Goal: Transaction & Acquisition: Purchase product/service

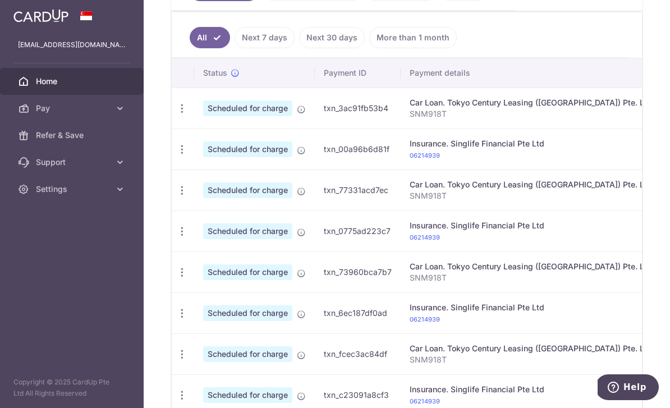
click at [194, 128] on td "Scheduled for charge" at bounding box center [254, 108] width 121 height 41
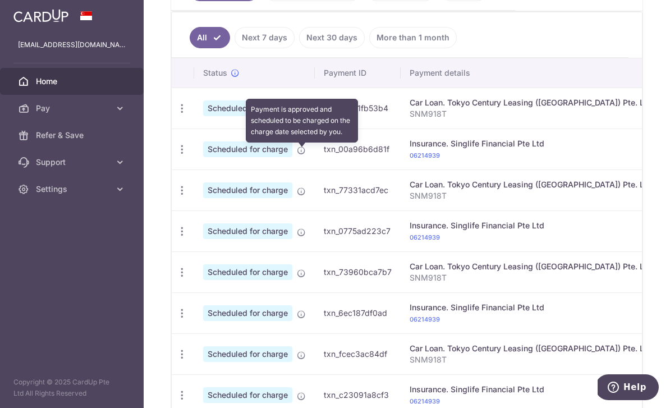
click at [297, 114] on icon at bounding box center [301, 109] width 9 height 9
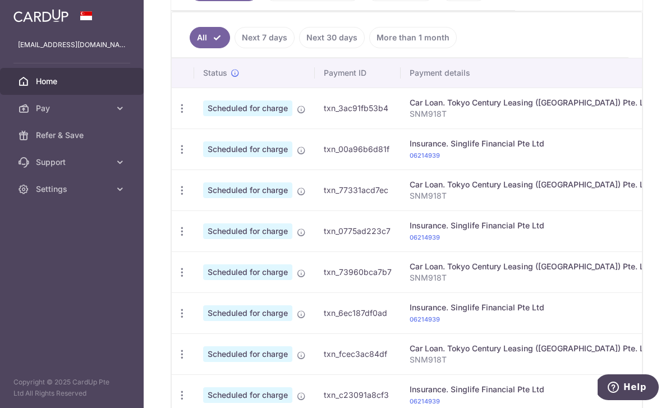
click at [194, 251] on td "Scheduled for charge" at bounding box center [254, 230] width 121 height 41
click at [176, 155] on icon "button" at bounding box center [182, 150] width 12 height 12
click at [159, 325] on div at bounding box center [335, 204] width 670 height 408
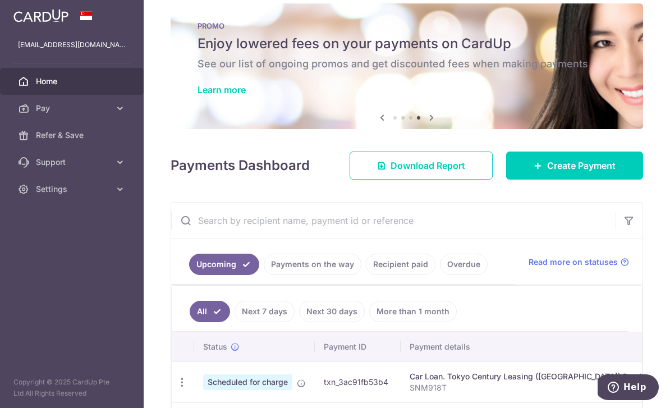
scroll to position [76, 0]
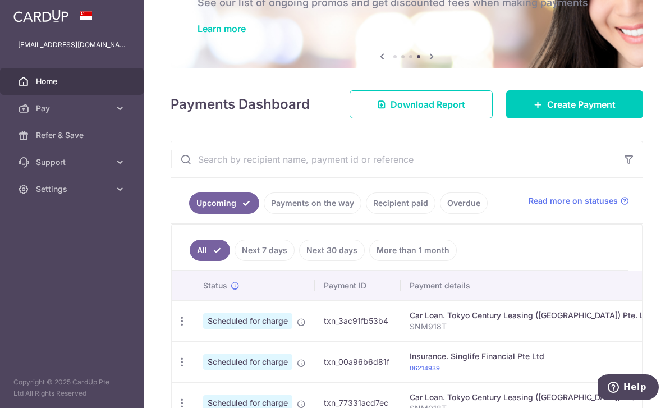
click at [537, 118] on link "Create Payment" at bounding box center [574, 104] width 137 height 28
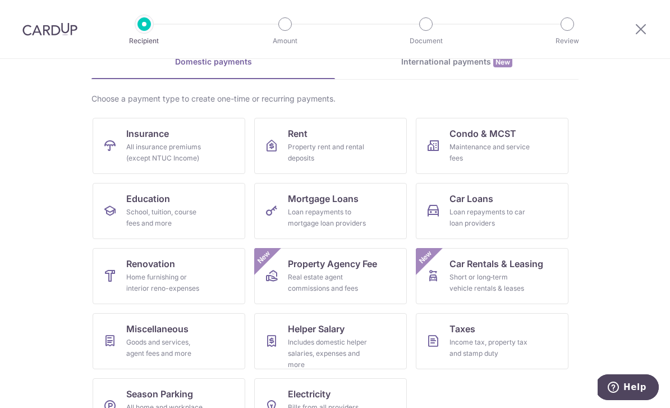
scroll to position [58, 0]
click at [480, 346] on div "Income tax, property tax and stamp duty" at bounding box center [489, 348] width 81 height 22
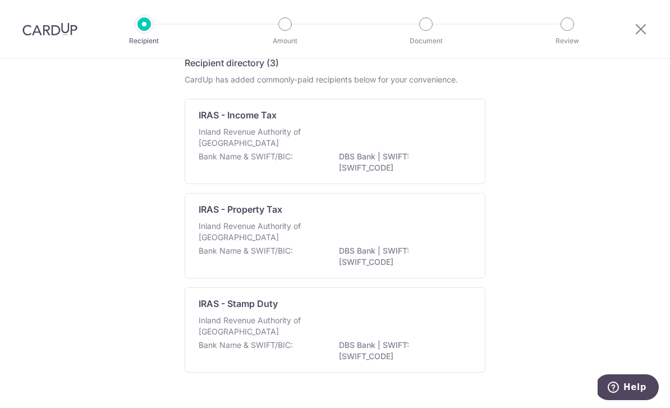
scroll to position [53, 0]
click at [237, 144] on p "Inland Revenue Authority of [GEOGRAPHIC_DATA]" at bounding box center [258, 139] width 119 height 22
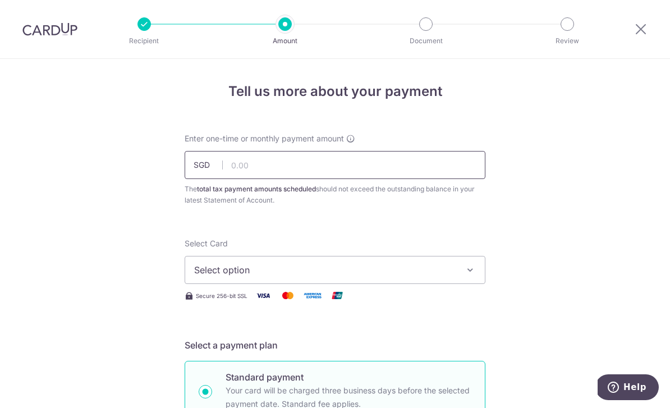
click at [243, 172] on input "text" at bounding box center [335, 165] width 301 height 28
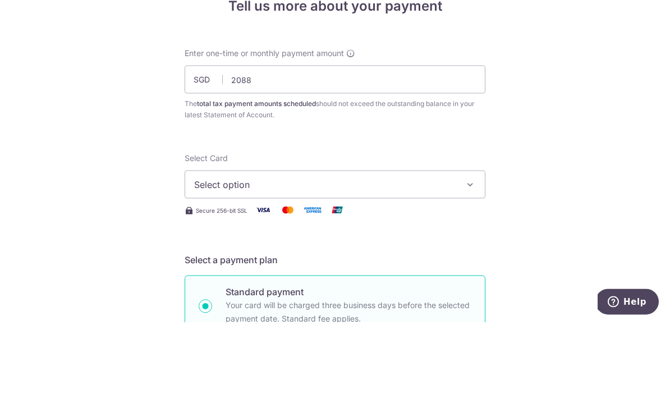
type input "2,088.00"
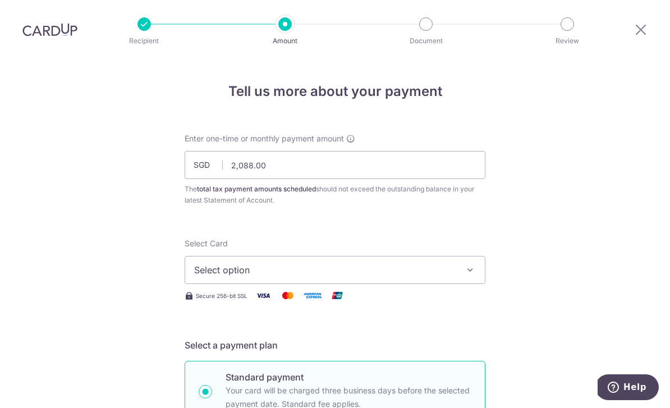
click at [226, 263] on span "Select option" at bounding box center [324, 269] width 261 height 13
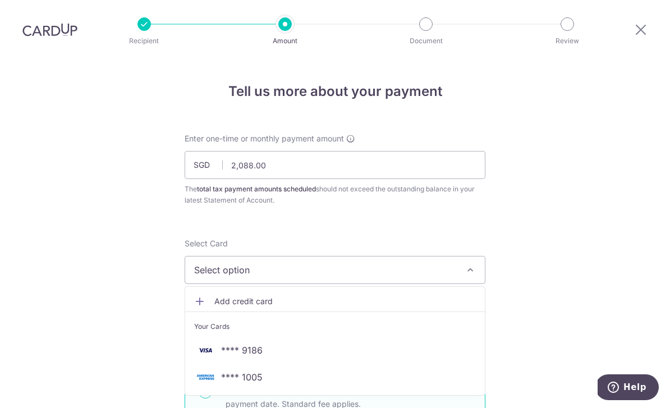
click at [241, 343] on span "**** 9186" at bounding box center [242, 349] width 42 height 13
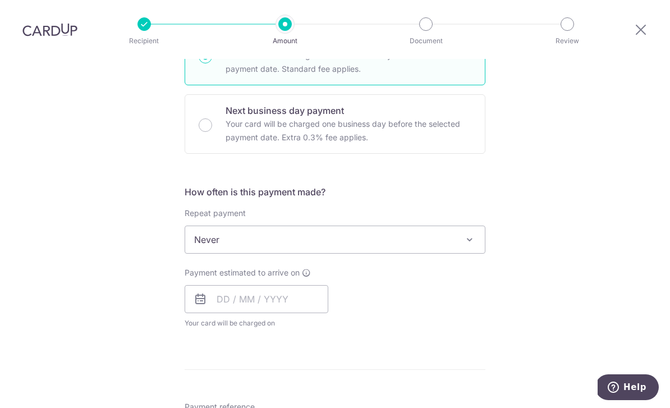
scroll to position [336, 0]
click at [206, 226] on span "Never" at bounding box center [335, 239] width 300 height 27
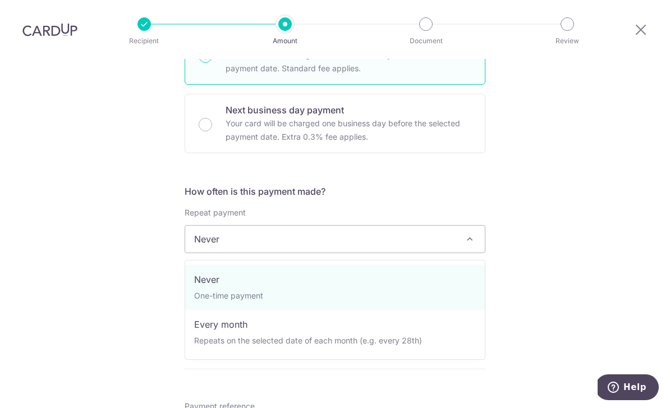
select select "3"
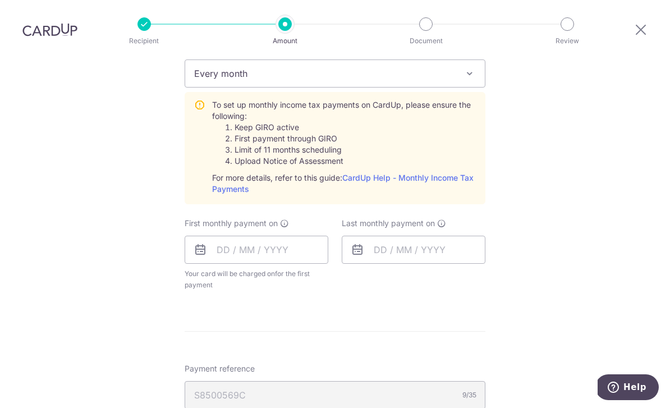
scroll to position [502, 0]
click at [226, 235] on input "text" at bounding box center [257, 249] width 144 height 28
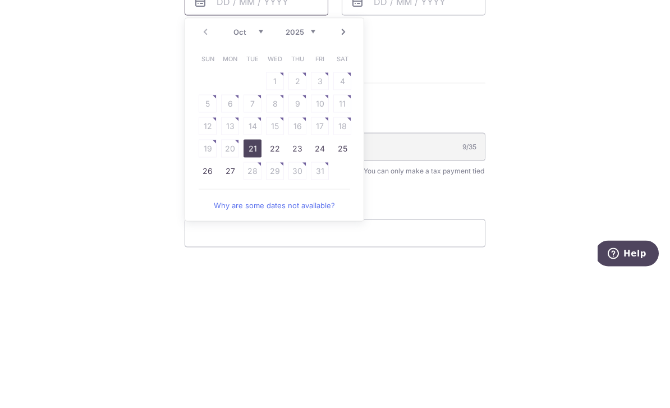
scroll to position [617, 0]
click at [235, 180] on table "Sun Mon Tue Wed Thu Fri Sat 1 2 3 4 5 6 7 8 9 10 11 12 13 14 15 16 17 18 19 20 …" at bounding box center [274, 247] width 157 height 135
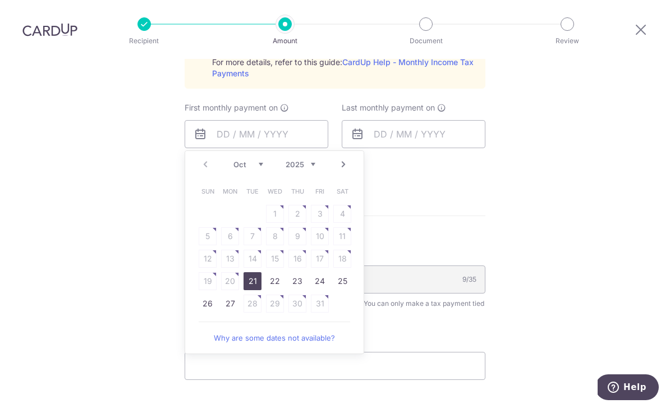
click at [252, 272] on link "21" at bounding box center [253, 281] width 18 height 18
type input "21/10/2025"
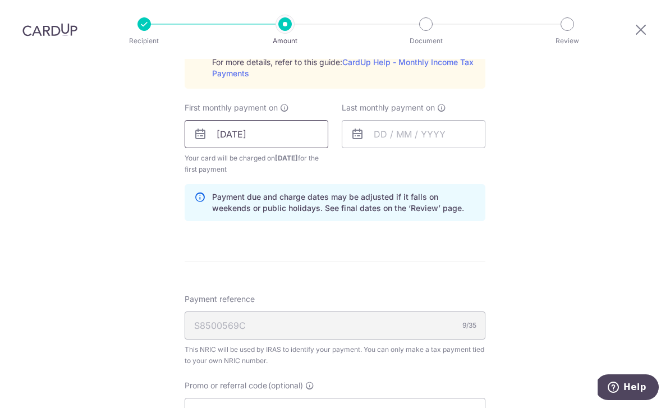
click at [227, 120] on input "21/10/2025" at bounding box center [257, 134] width 144 height 28
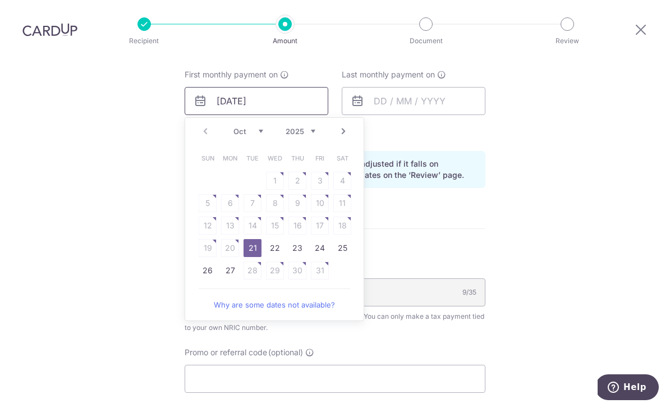
scroll to position [674, 0]
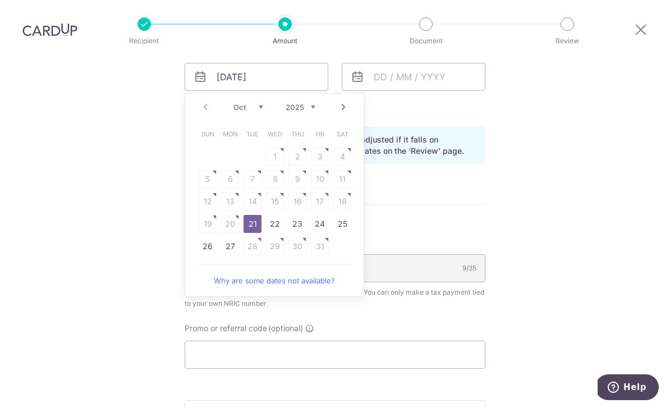
click at [348, 100] on link "Next" at bounding box center [343, 106] width 13 height 13
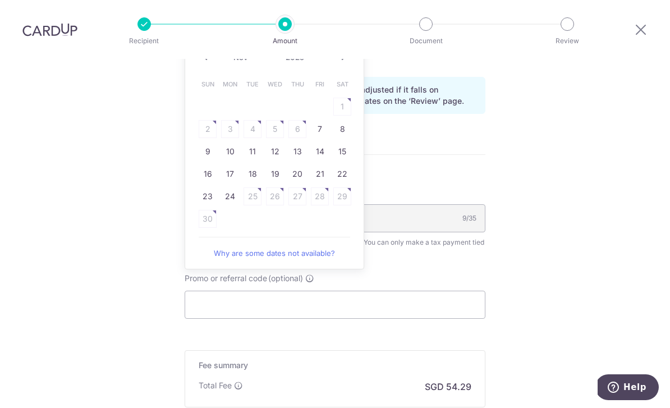
scroll to position [724, 0]
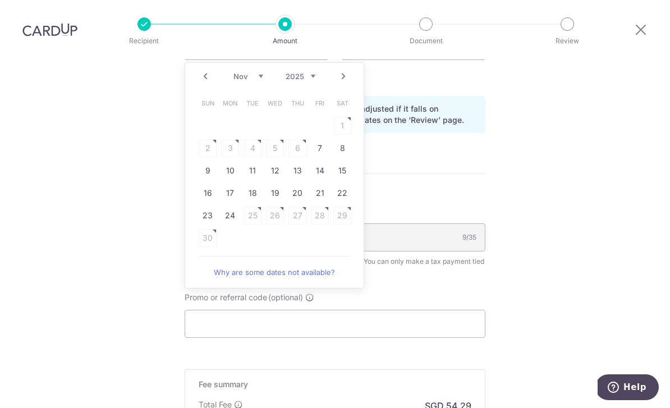
click at [208, 70] on link "Prev" at bounding box center [205, 76] width 13 height 13
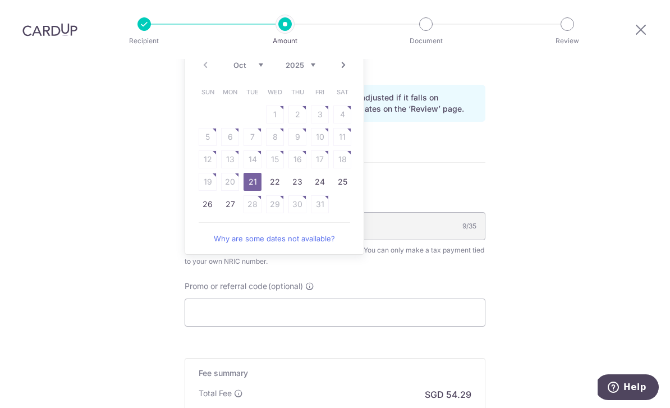
scroll to position [717, 0]
click at [251, 172] on link "21" at bounding box center [253, 181] width 18 height 18
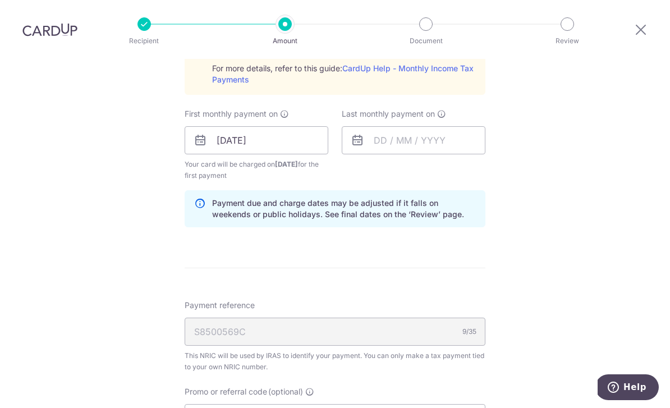
scroll to position [610, 0]
click at [392, 127] on input "text" at bounding box center [414, 141] width 144 height 28
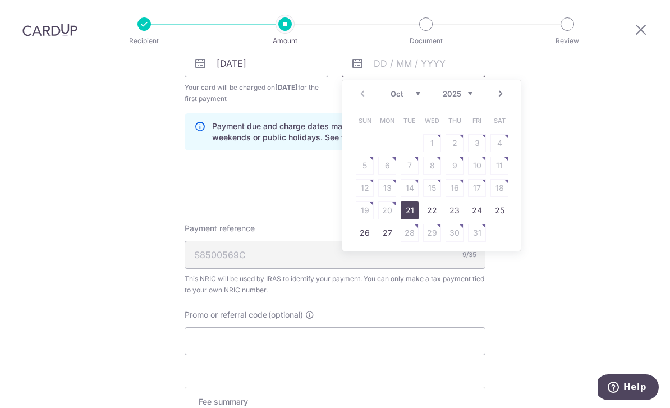
scroll to position [689, 0]
click at [504, 85] on link "Next" at bounding box center [500, 91] width 13 height 13
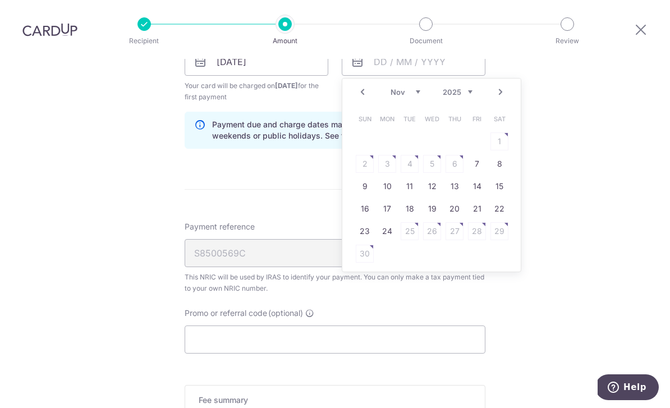
click at [501, 85] on link "Next" at bounding box center [500, 91] width 13 height 13
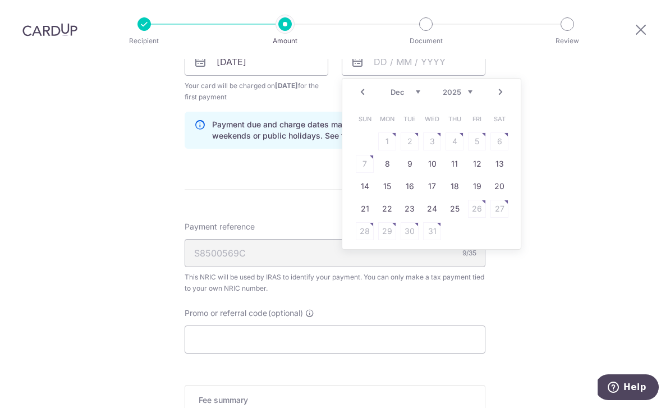
click at [494, 85] on link "Next" at bounding box center [500, 91] width 13 height 13
click at [490, 79] on div "Prev Next Jan Feb Mar Apr May Jun Jul Aug Sep Oct Nov 2025 2026" at bounding box center [431, 92] width 178 height 27
click at [497, 85] on link "Next" at bounding box center [500, 91] width 13 height 13
click at [499, 85] on link "Next" at bounding box center [500, 91] width 13 height 13
click at [498, 85] on link "Next" at bounding box center [500, 91] width 13 height 13
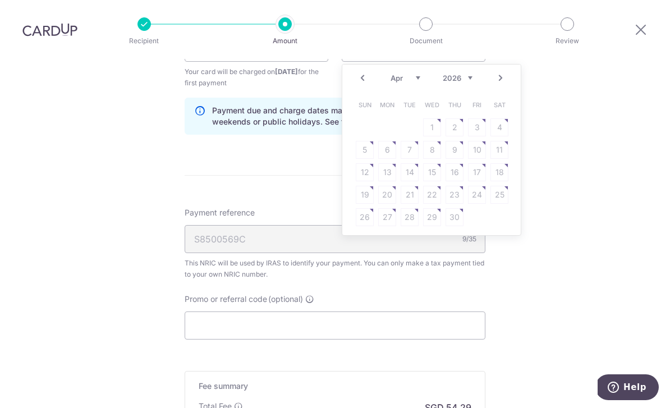
click at [364, 71] on link "Prev" at bounding box center [362, 77] width 13 height 13
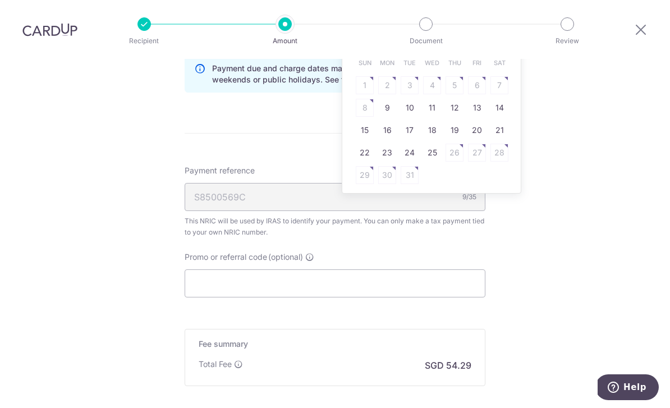
scroll to position [747, 0]
click at [391, 97] on link "9" at bounding box center [387, 106] width 18 height 18
type input "09/03/2026"
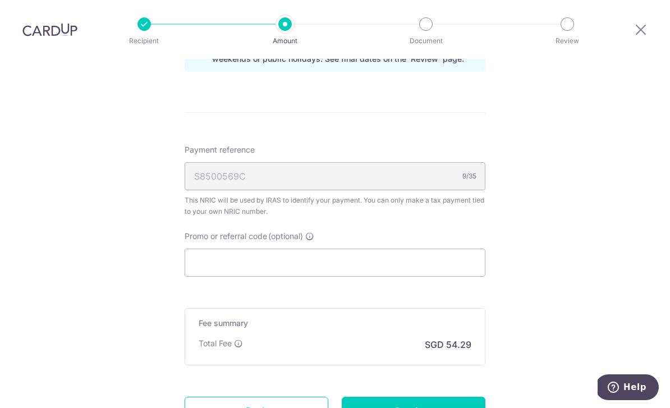
scroll to position [766, 0]
click at [203, 162] on div "S8500569C 9/35" at bounding box center [335, 176] width 301 height 28
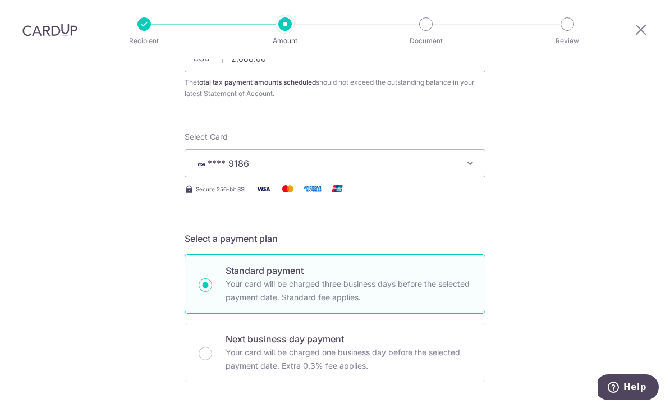
scroll to position [106, 0]
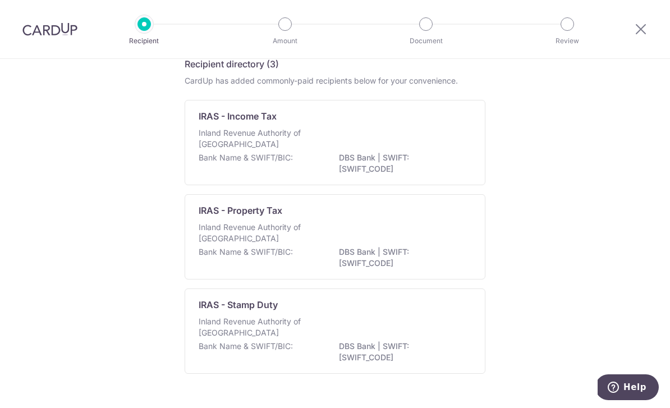
scroll to position [53, 0]
click at [35, 31] on img at bounding box center [49, 28] width 55 height 13
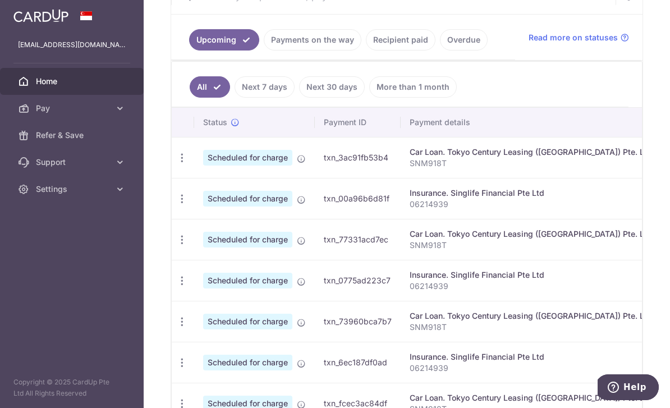
scroll to position [241, 0]
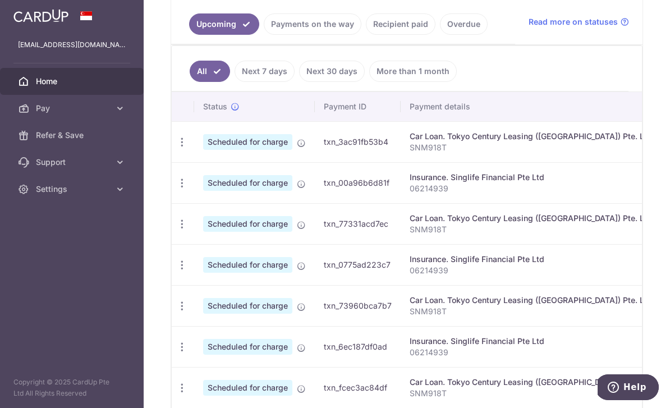
click at [440, 35] on link "Overdue" at bounding box center [464, 23] width 48 height 21
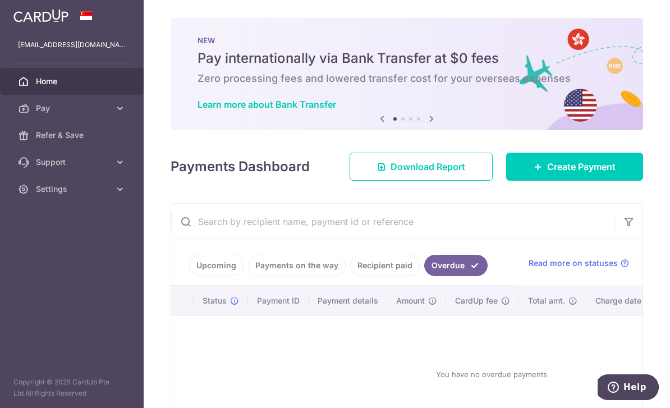
scroll to position [0, 0]
click at [0, 0] on icon "button" at bounding box center [0, 0] width 0 height 0
click at [40, 136] on span "Refer & Save" at bounding box center [73, 135] width 74 height 11
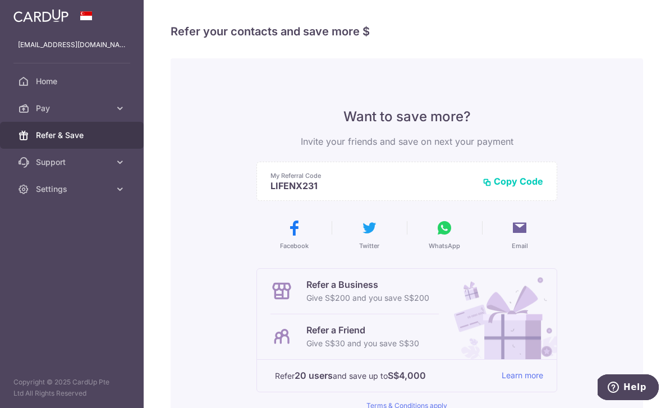
click at [0, 0] on icon "button" at bounding box center [0, 0] width 0 height 0
click at [45, 103] on span "Pay" at bounding box center [73, 108] width 74 height 11
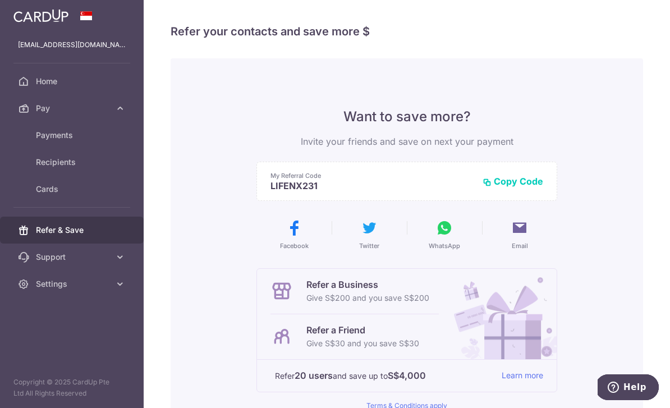
click at [38, 79] on span "Home" at bounding box center [73, 81] width 74 height 11
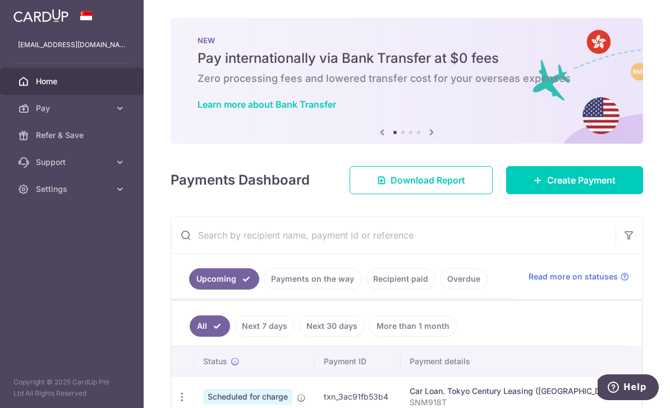
click at [529, 194] on link "Create Payment" at bounding box center [574, 180] width 137 height 28
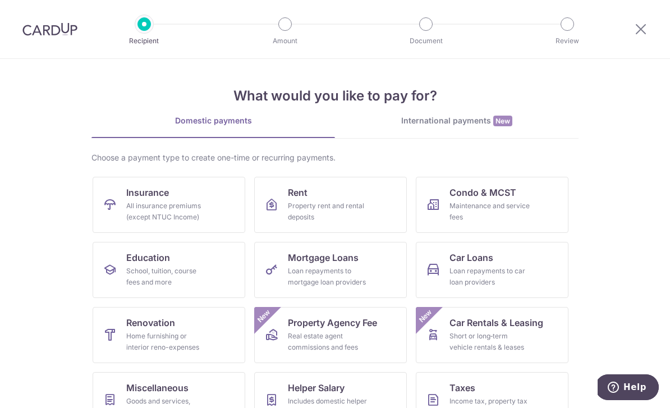
click at [139, 208] on div "All insurance premiums (except NTUC Income)" at bounding box center [166, 211] width 81 height 22
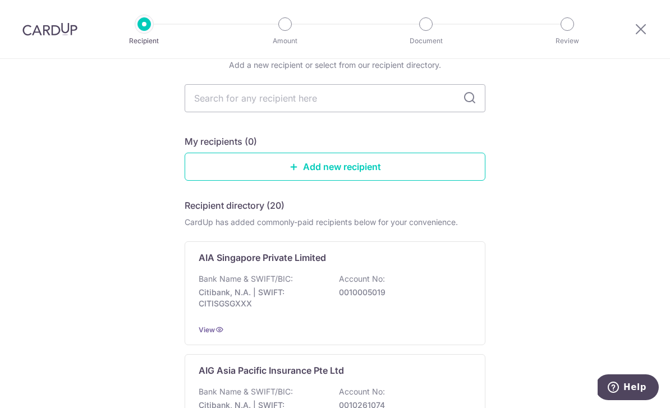
scroll to position [31, 0]
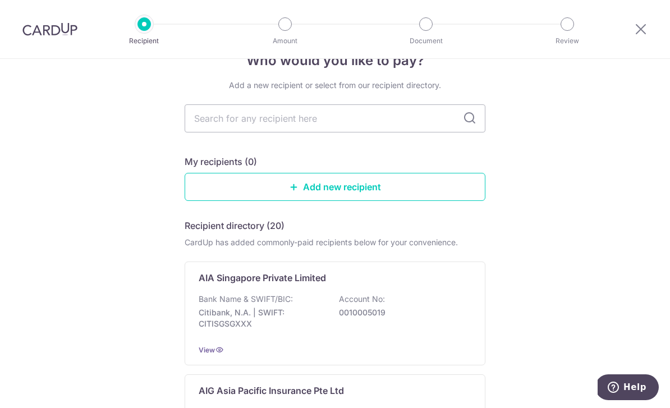
click at [217, 127] on input "text" at bounding box center [335, 118] width 301 height 28
type input "Sing"
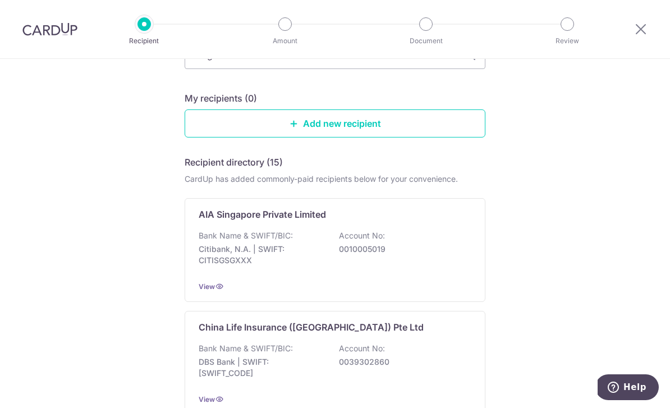
scroll to position [89, 0]
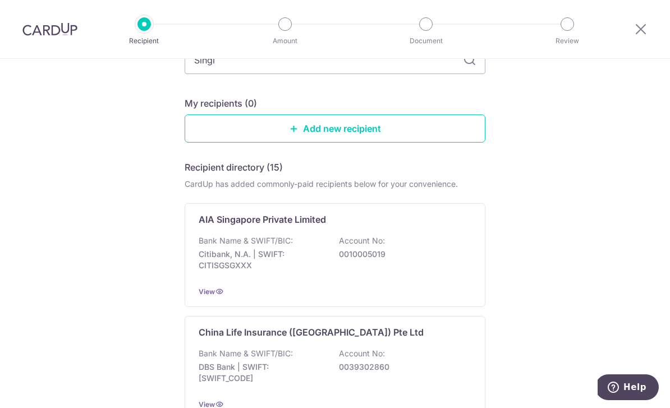
type input "Singli"
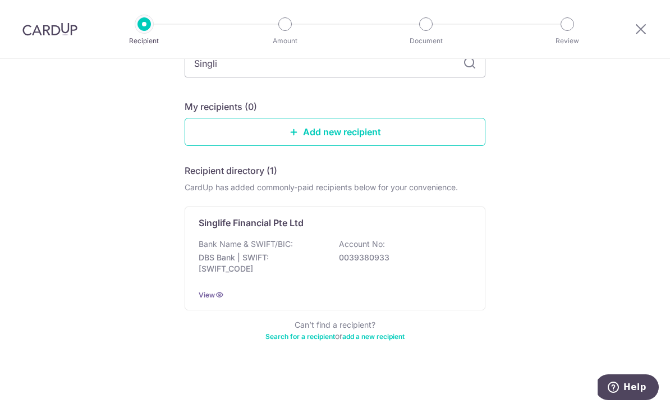
scroll to position [54, 0]
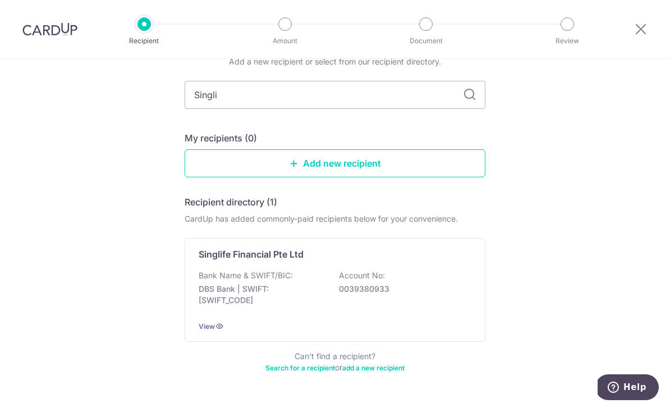
type input "Singlie"
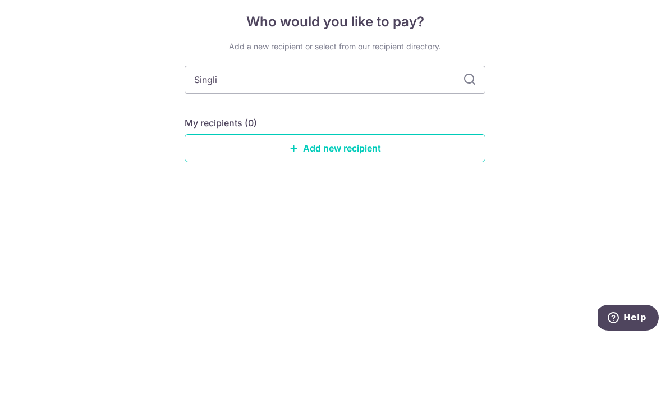
type input "Singl"
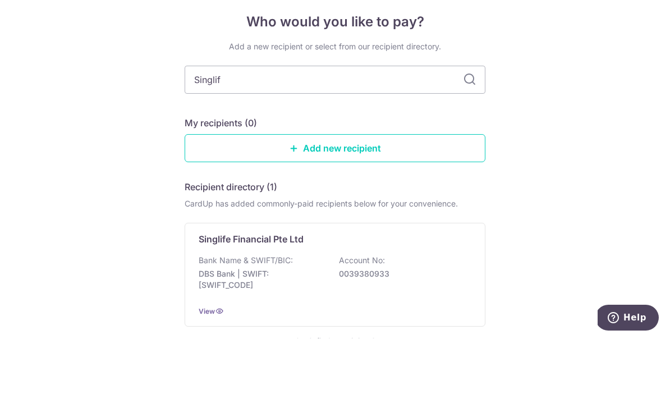
type input "Singlife"
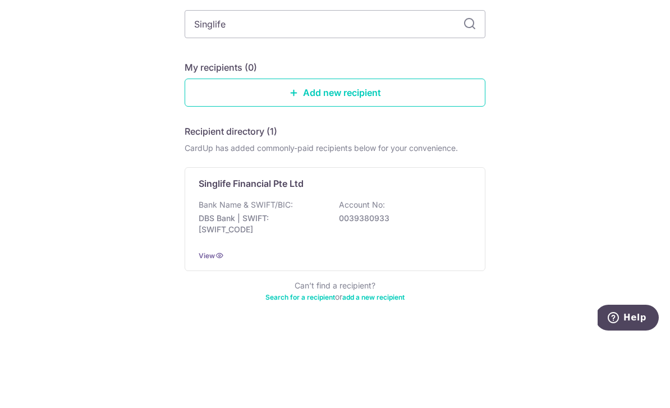
scroll to position [54, 0]
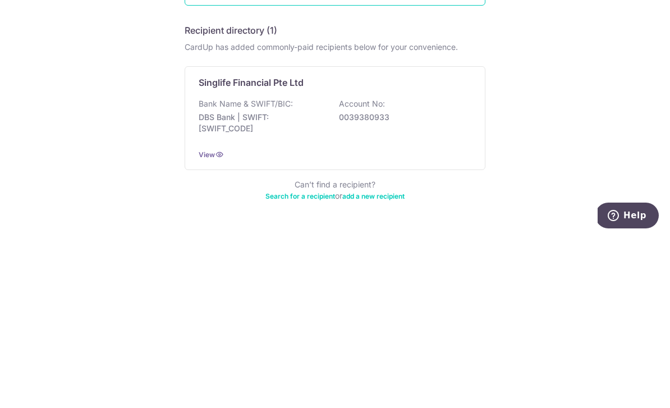
click at [218, 283] on p "DBS Bank | SWIFT: DBSSSGSGXXX" at bounding box center [262, 294] width 126 height 22
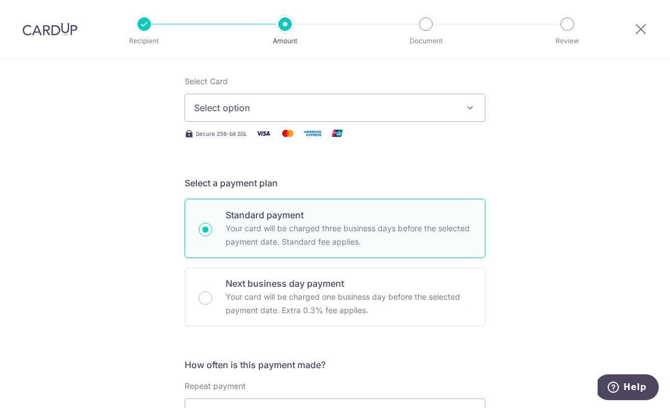
scroll to position [136, 0]
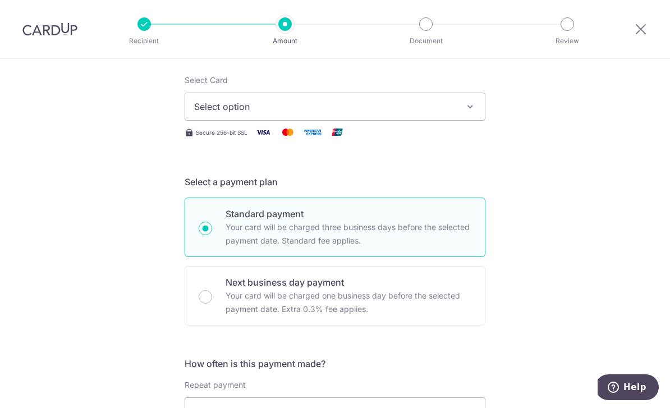
click at [205, 113] on span "Select option" at bounding box center [324, 106] width 261 height 13
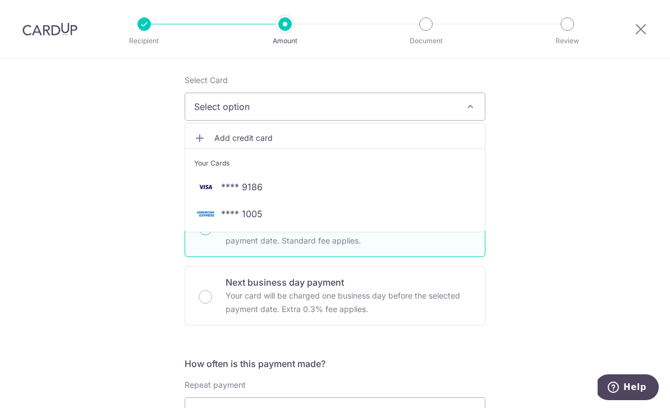
click at [209, 190] on img at bounding box center [205, 186] width 22 height 13
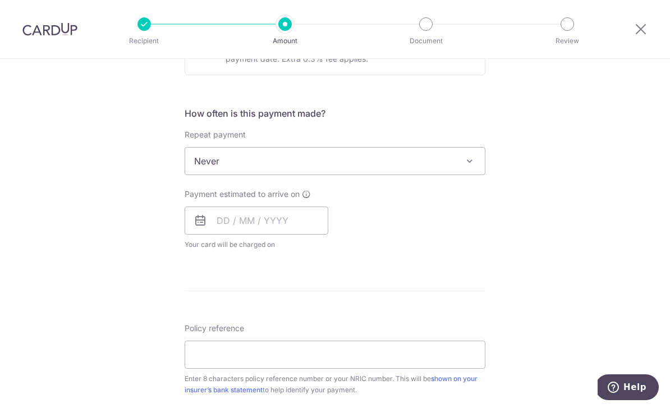
scroll to position [387, 0]
click at [198, 165] on span "Never" at bounding box center [335, 160] width 300 height 27
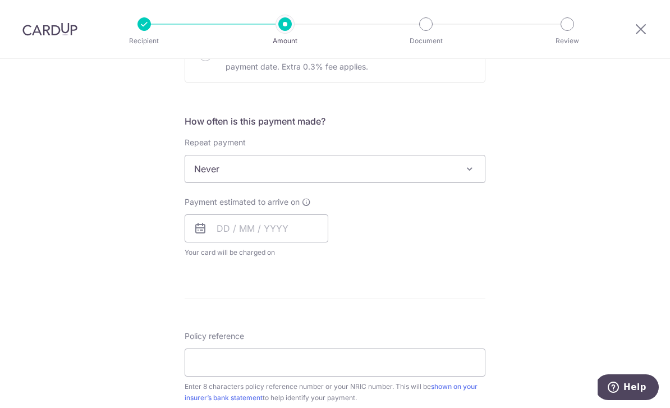
scroll to position [377, 0]
click at [44, 22] on img at bounding box center [49, 28] width 55 height 13
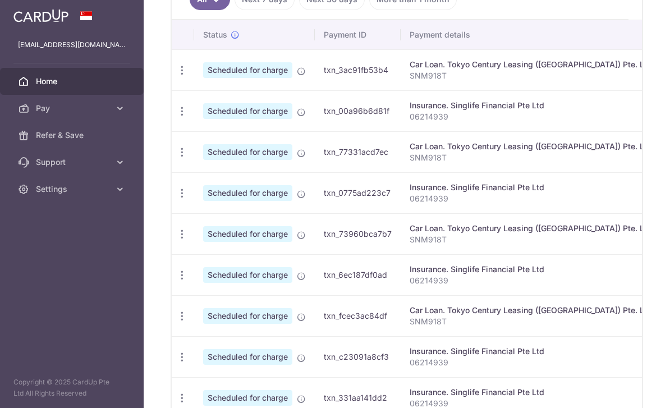
click at [176, 76] on icon "button" at bounding box center [182, 71] width 12 height 12
click at [204, 108] on span "Update payment" at bounding box center [242, 100] width 76 height 13
radio input "true"
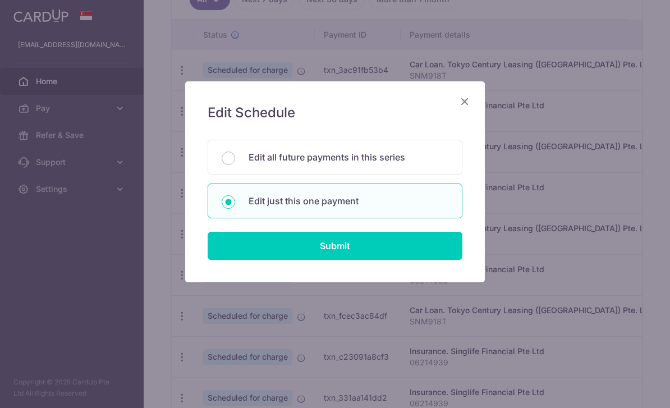
click at [234, 160] on input "Edit all future payments in this series" at bounding box center [228, 157] width 13 height 13
radio input "true"
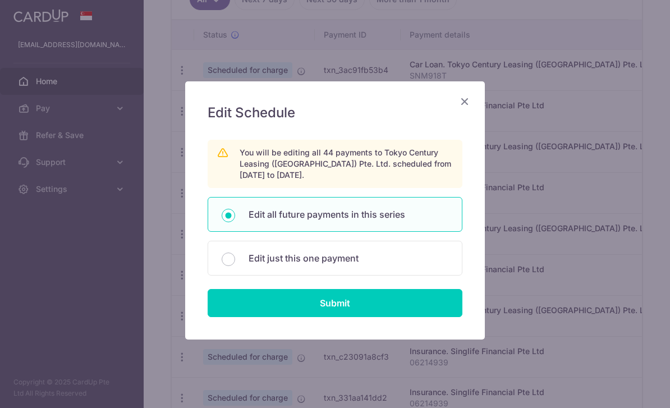
click at [256, 304] on input "Submit" at bounding box center [335, 303] width 255 height 28
radio input "true"
type input "1,897.00"
type input "SNM918T"
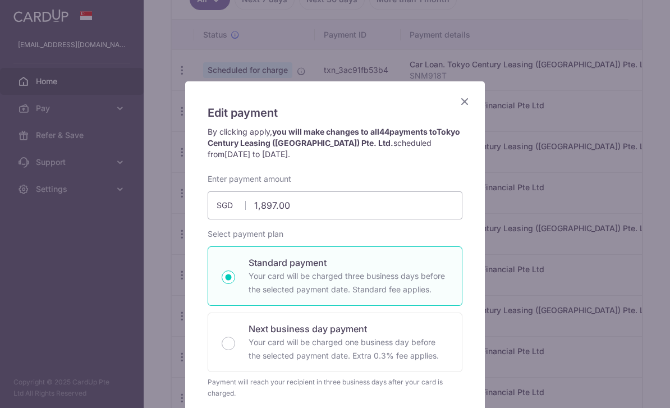
click at [470, 99] on icon "Close" at bounding box center [464, 101] width 13 height 14
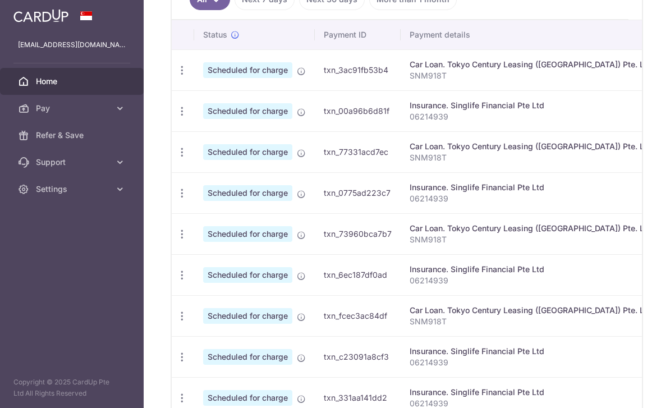
click at [176, 76] on icon "button" at bounding box center [182, 71] width 12 height 12
click at [204, 135] on span "Cancel payment" at bounding box center [241, 128] width 75 height 13
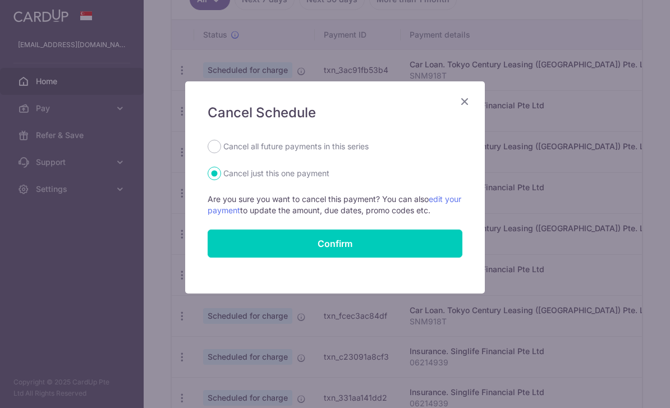
click at [224, 210] on link "edit your payment" at bounding box center [335, 204] width 254 height 21
click at [469, 100] on icon "Close" at bounding box center [464, 101] width 13 height 14
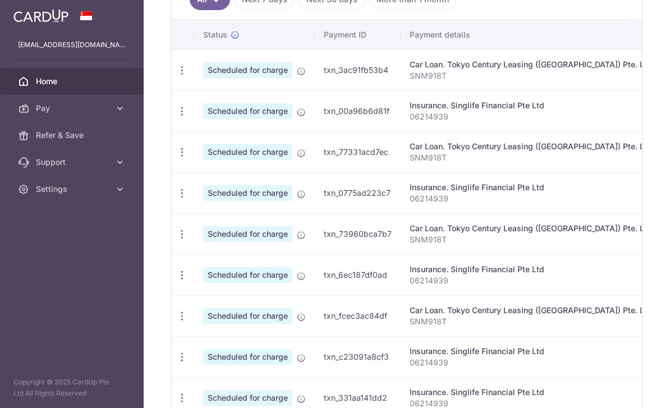
click at [176, 76] on icon "button" at bounding box center [182, 71] width 12 height 12
click at [204, 108] on span "Update payment" at bounding box center [242, 100] width 76 height 13
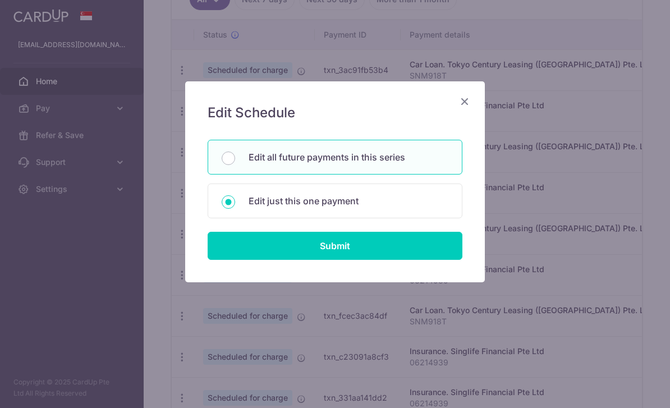
click at [232, 245] on input "Submit" at bounding box center [335, 246] width 255 height 28
radio input "true"
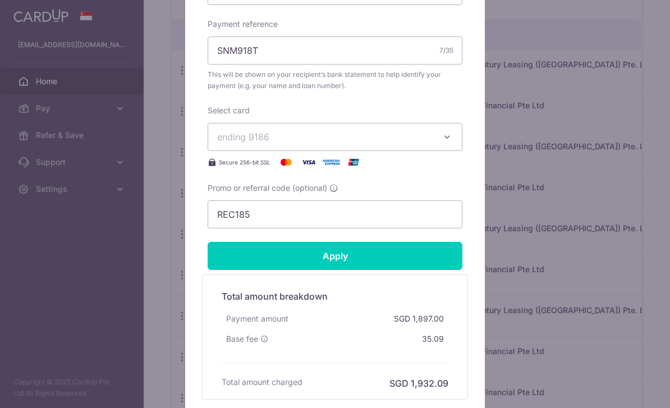
scroll to position [408, 0]
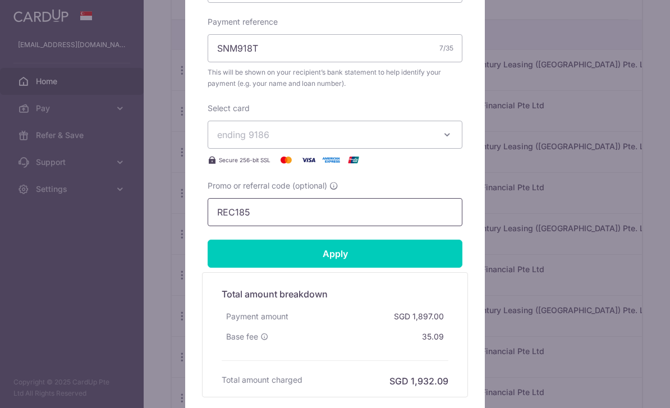
click at [246, 209] on input "REC185" at bounding box center [335, 212] width 255 height 28
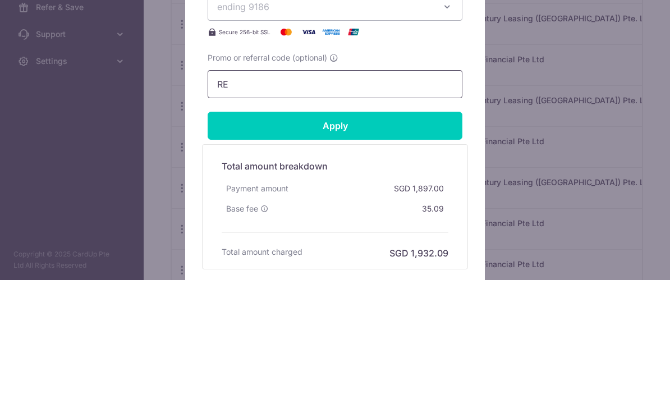
type input "R"
type input "3Home25r"
click at [236, 240] on input "Apply" at bounding box center [335, 254] width 255 height 28
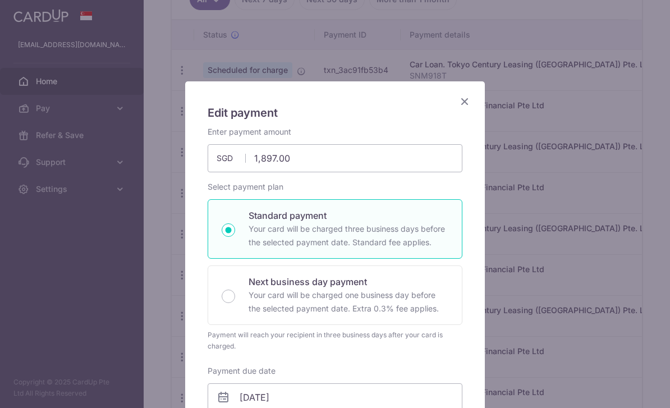
scroll to position [0, 0]
click at [469, 97] on icon "Close" at bounding box center [464, 101] width 13 height 14
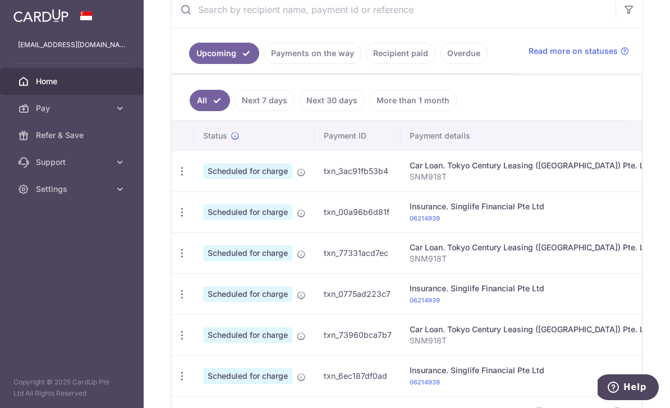
click at [176, 218] on icon "button" at bounding box center [182, 212] width 12 height 12
click at [204, 250] on span "Update payment" at bounding box center [242, 242] width 76 height 13
radio input "true"
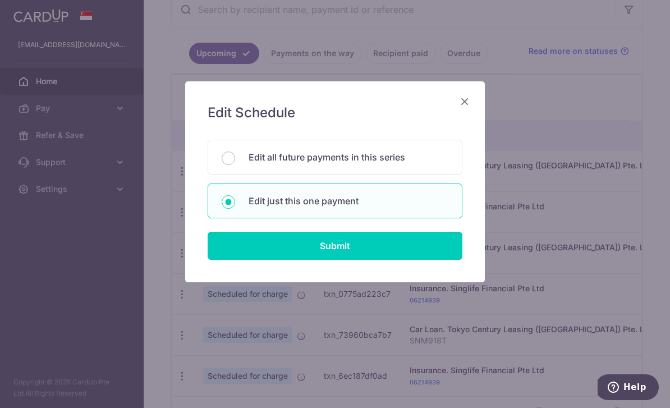
click at [242, 245] on input "Submit" at bounding box center [335, 246] width 255 height 28
radio input "true"
type input "285.00"
type input "[DATE]"
type input "06214939"
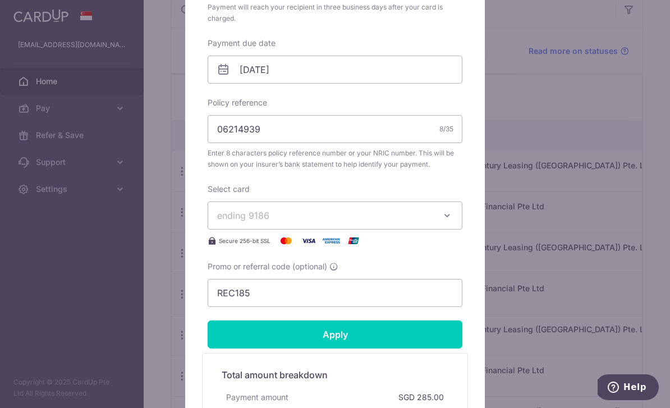
scroll to position [342, 0]
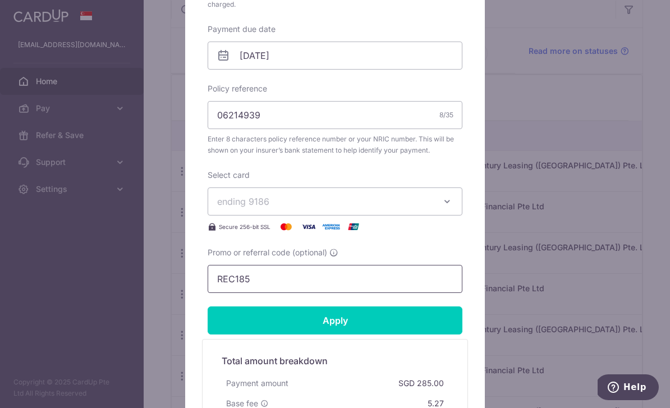
click at [238, 282] on input "REC185" at bounding box center [335, 279] width 255 height 28
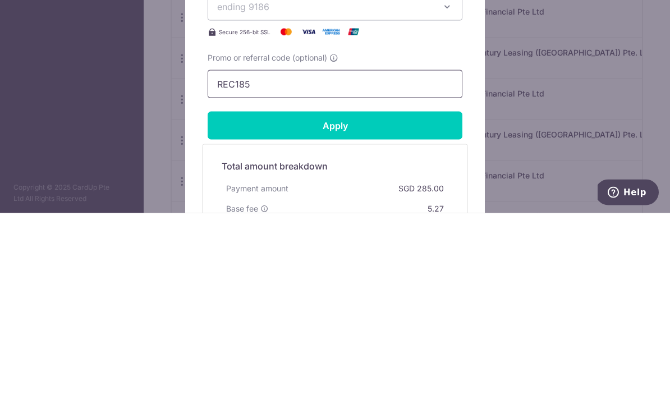
click at [236, 265] on input "REC185" at bounding box center [335, 279] width 255 height 28
click at [231, 265] on input "REC185" at bounding box center [335, 279] width 255 height 28
type input "25amex18"
click at [231, 306] on input "Apply" at bounding box center [335, 320] width 255 height 28
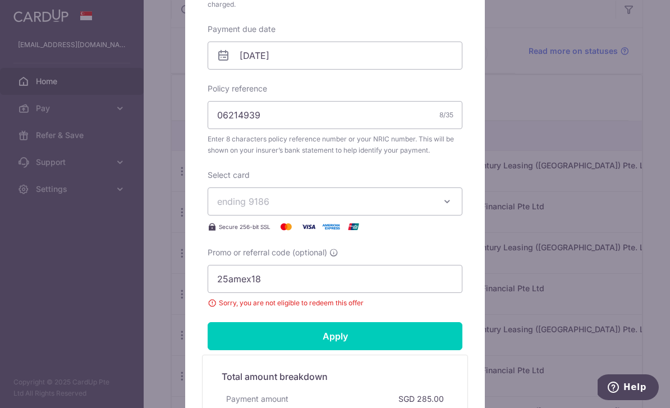
click at [241, 200] on span "ending 9186" at bounding box center [243, 201] width 52 height 11
click at [272, 278] on span "**** 1005" at bounding box center [265, 280] width 42 height 13
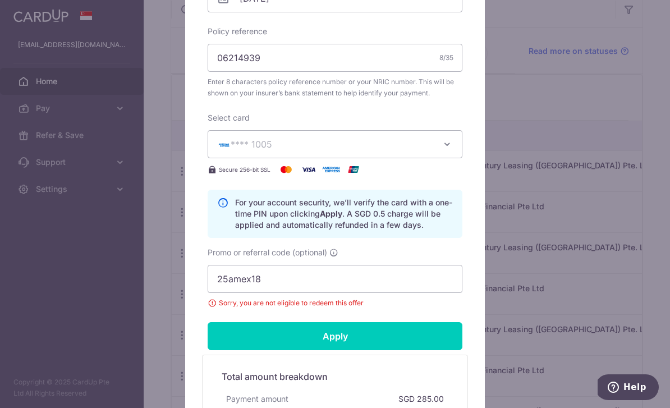
scroll to position [399, 0]
click at [241, 330] on input "Apply" at bounding box center [335, 336] width 255 height 28
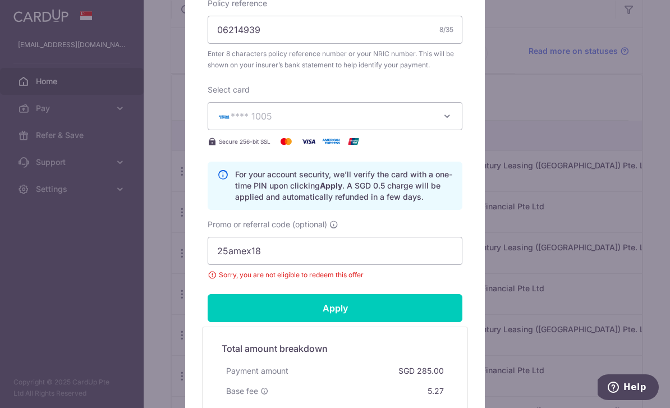
scroll to position [428, 0]
click at [254, 307] on input "Apply" at bounding box center [335, 307] width 255 height 28
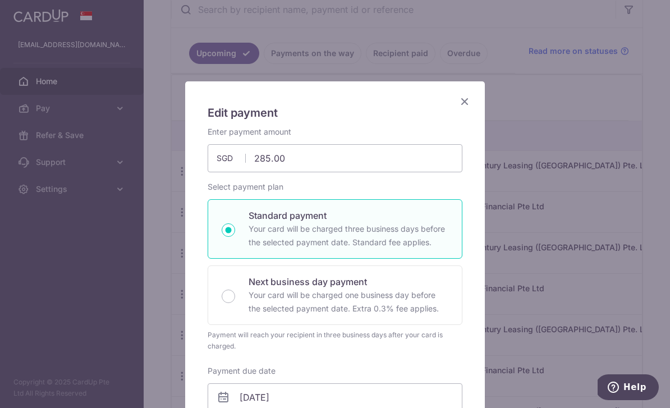
scroll to position [0, 0]
click at [461, 102] on icon "Close" at bounding box center [464, 101] width 13 height 14
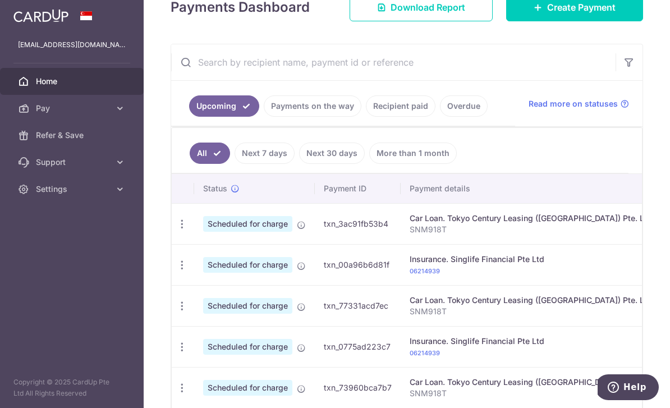
click at [366, 117] on link "Recipient paid" at bounding box center [401, 105] width 70 height 21
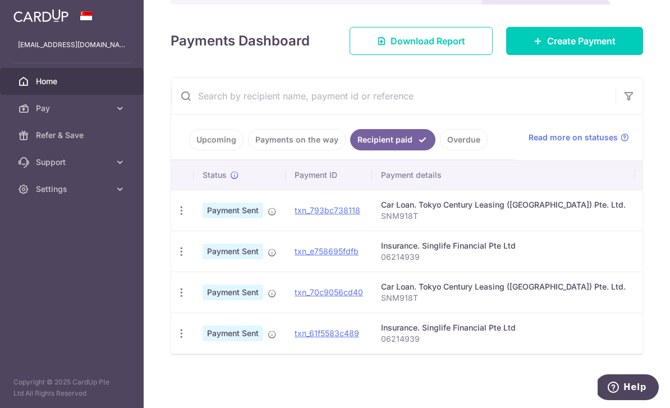
click at [248, 150] on link "Payments on the way" at bounding box center [297, 139] width 98 height 21
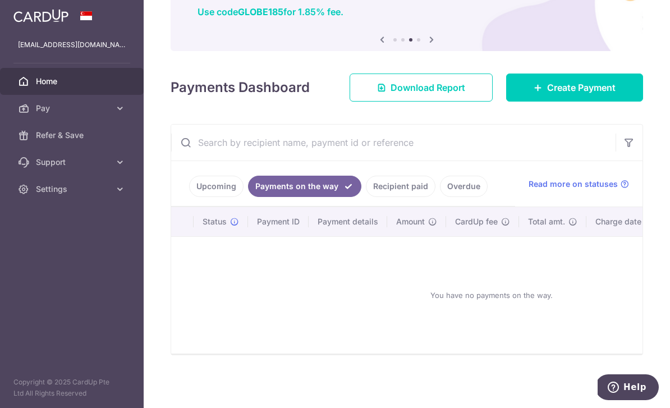
scroll to position [102, 0]
click at [440, 197] on link "Overdue" at bounding box center [464, 186] width 48 height 21
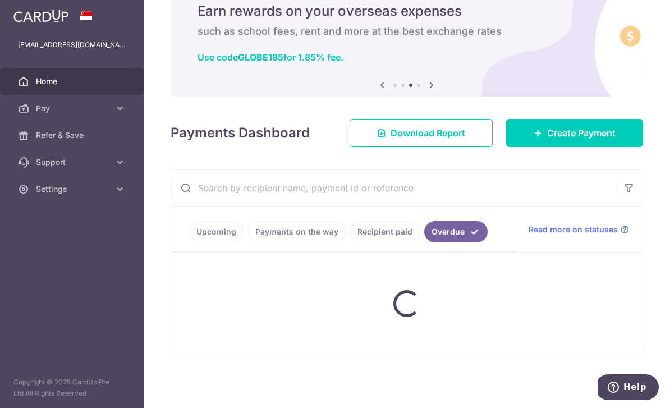
scroll to position [66, 0]
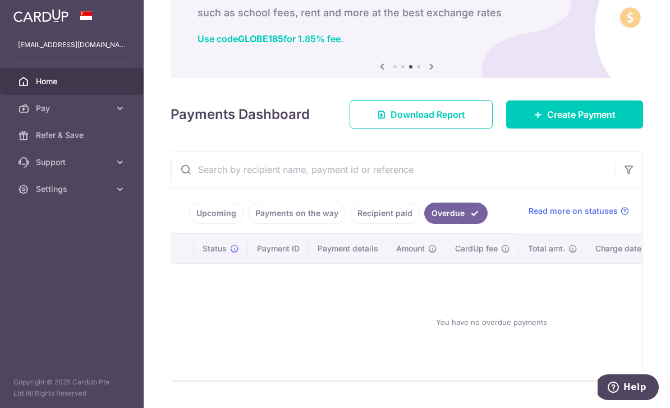
click at [350, 224] on link "Recipient paid" at bounding box center [385, 213] width 70 height 21
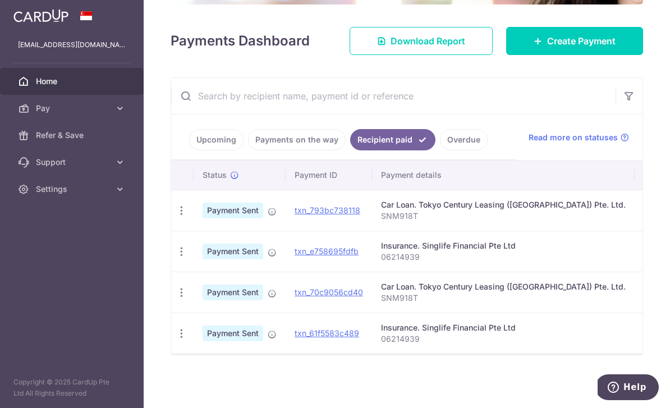
scroll to position [0, 0]
click at [248, 150] on link "Payments on the way" at bounding box center [297, 139] width 98 height 21
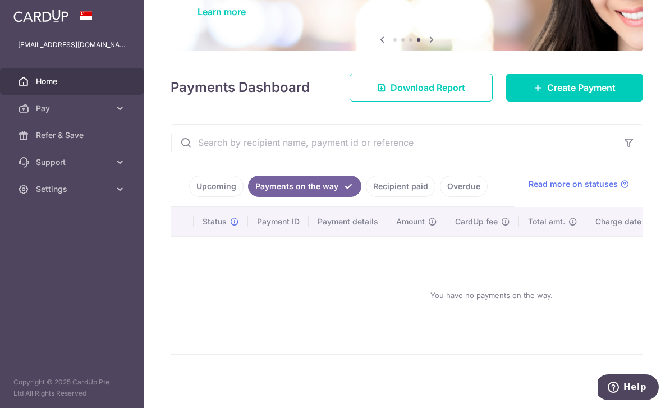
click at [189, 197] on link "Upcoming" at bounding box center [216, 186] width 54 height 21
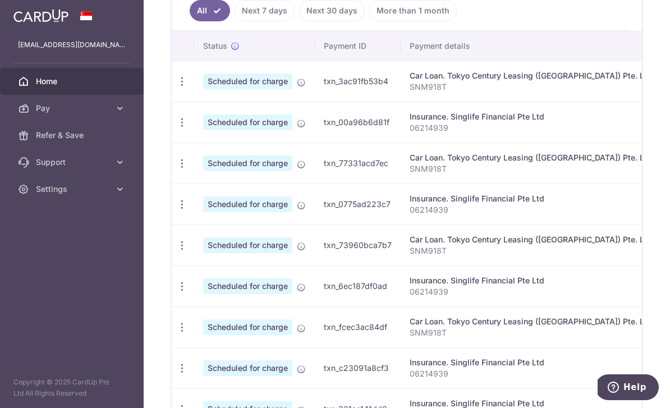
scroll to position [314, 0]
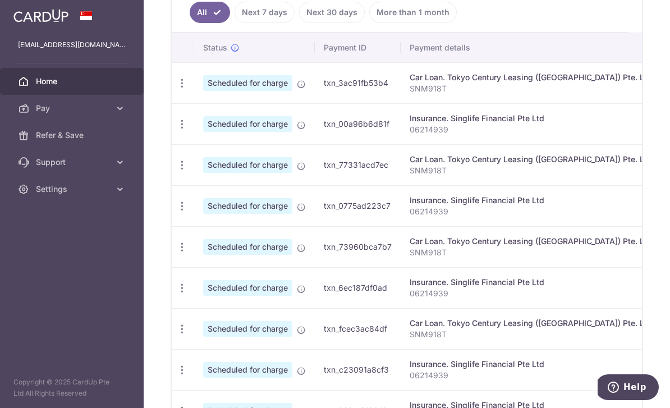
click at [176, 130] on icon "button" at bounding box center [182, 124] width 12 height 12
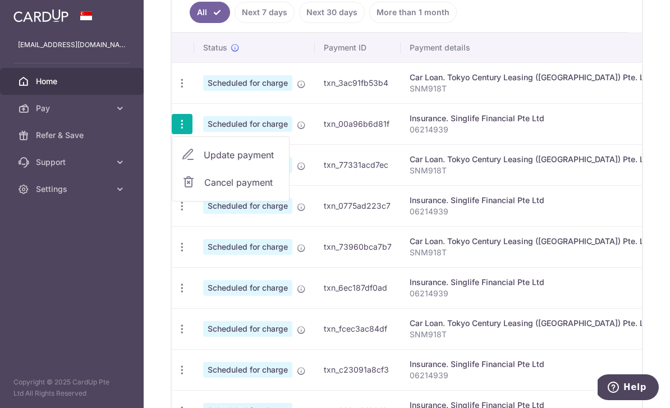
click at [204, 162] on span "Update payment" at bounding box center [242, 154] width 76 height 13
radio input "true"
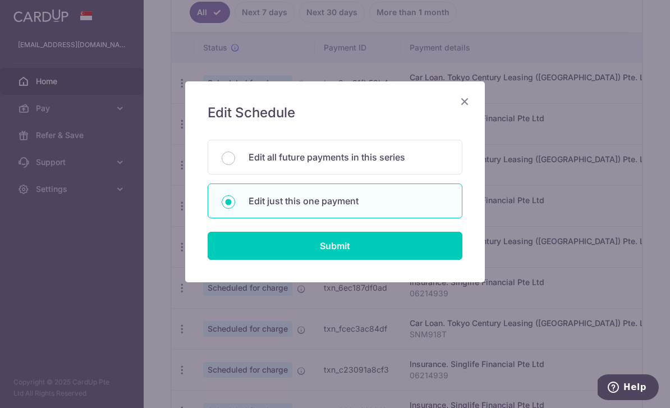
click at [267, 247] on input "Submit" at bounding box center [335, 246] width 255 height 28
radio input "true"
type input "285.00"
type input "01/11/2025"
type input "06214939"
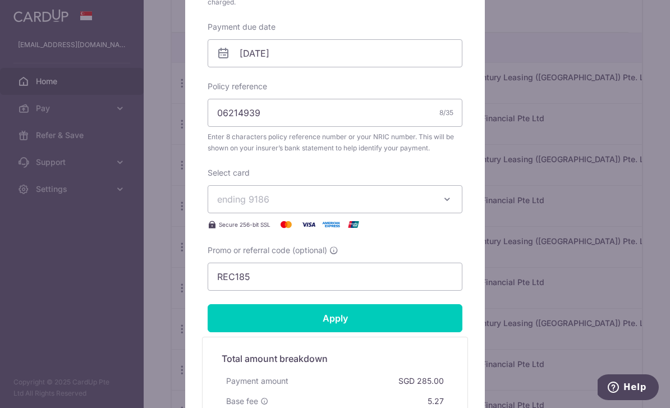
scroll to position [345, 0]
click at [251, 201] on span "ending 9186" at bounding box center [243, 198] width 52 height 11
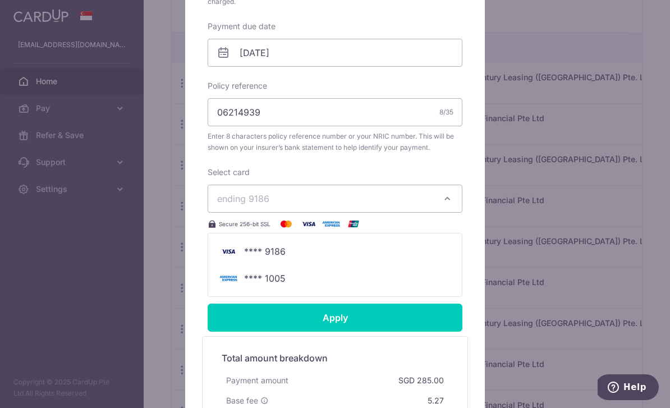
click at [272, 278] on span "**** 1005" at bounding box center [265, 278] width 42 height 13
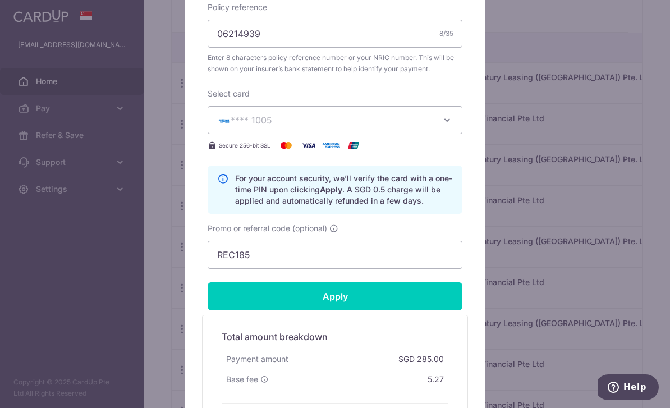
scroll to position [424, 0]
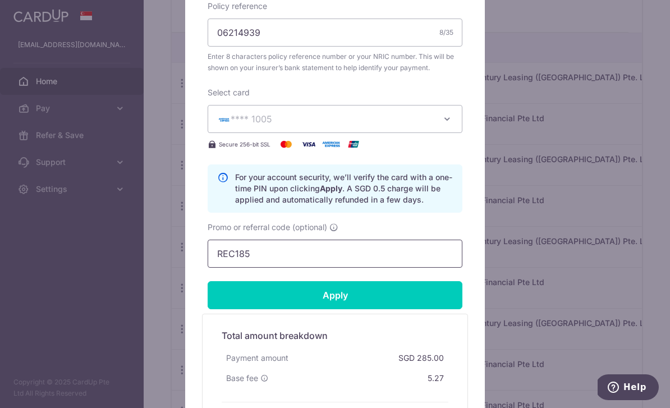
click at [238, 254] on input "REC185" at bounding box center [335, 254] width 255 height 28
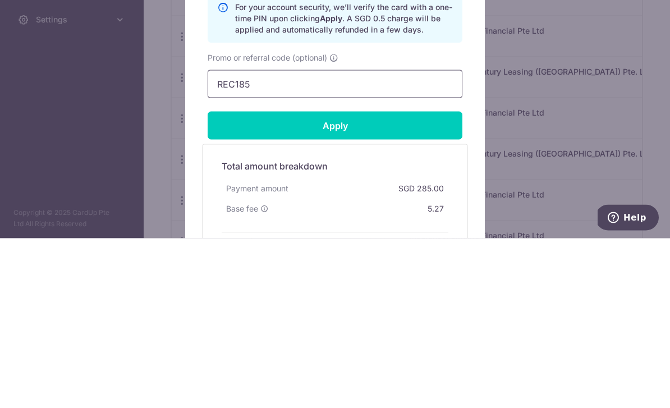
click at [232, 240] on input "REC185" at bounding box center [335, 254] width 255 height 28
click at [229, 240] on input "REC185" at bounding box center [335, 254] width 255 height 28
type input "25AMEX18"
click at [242, 281] on input "Apply" at bounding box center [335, 295] width 255 height 28
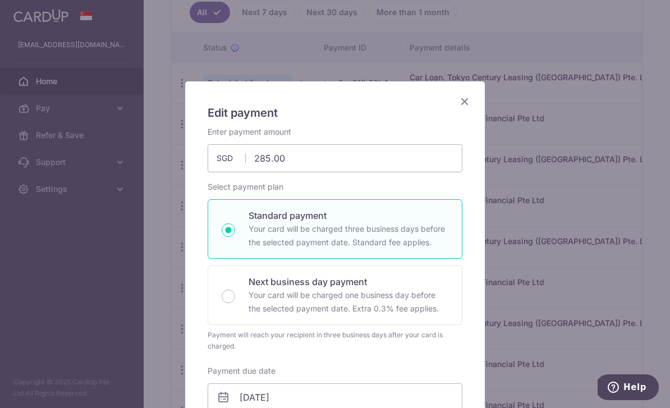
scroll to position [-1, 0]
click at [465, 102] on icon "Close" at bounding box center [464, 101] width 13 height 14
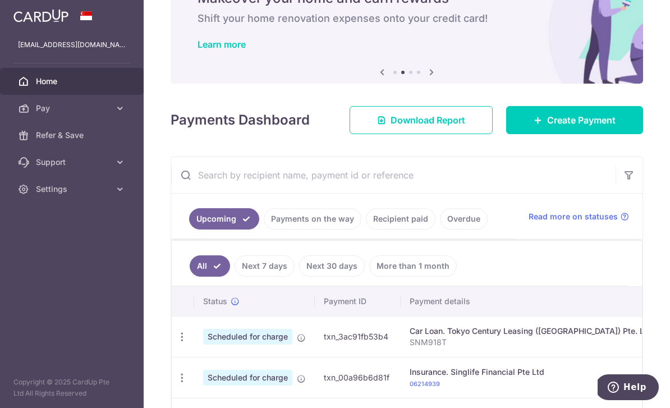
scroll to position [57, 0]
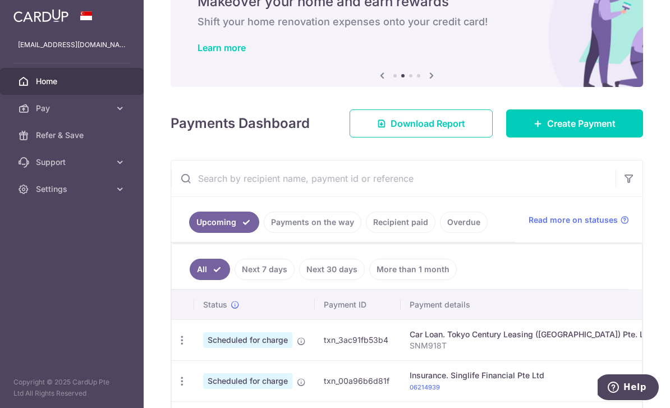
click at [544, 137] on link "Create Payment" at bounding box center [574, 123] width 137 height 28
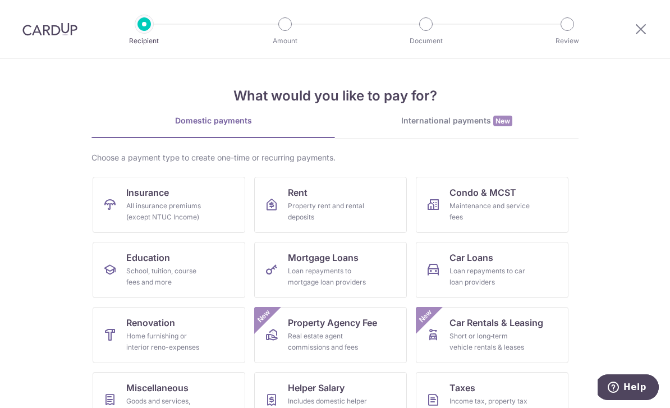
click at [136, 210] on div "All insurance premiums (except NTUC Income)" at bounding box center [166, 211] width 81 height 22
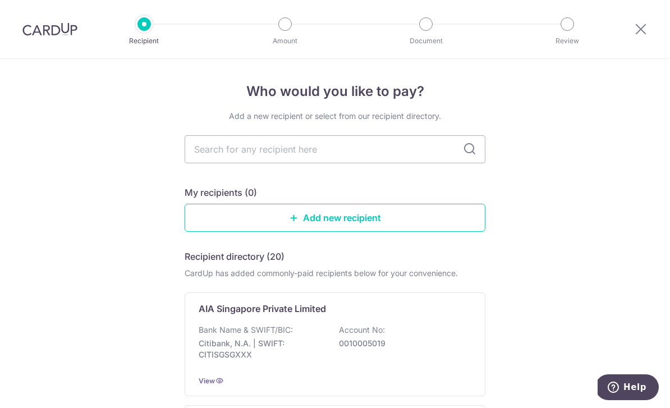
click at [18, 39] on div at bounding box center [50, 29] width 100 height 58
click at [375, 158] on input "text" at bounding box center [335, 149] width 301 height 28
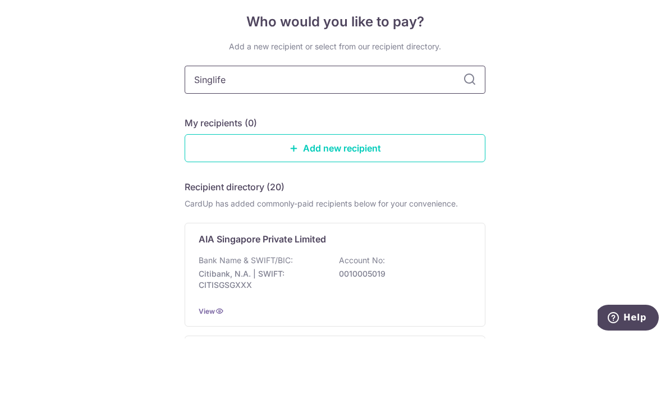
type input "Singlife"
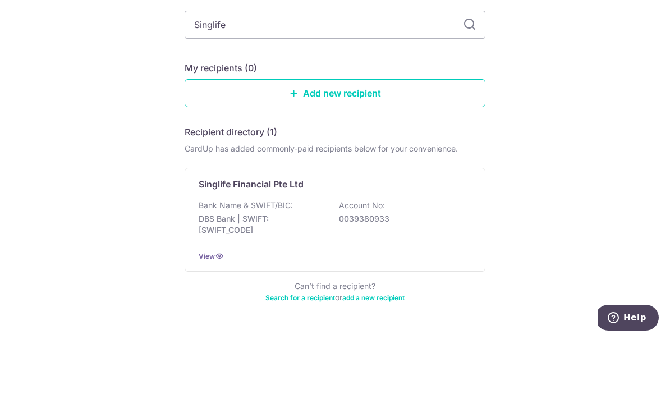
scroll to position [54, 0]
click at [517, 99] on div "Who would you like to pay? Add a new recipient or select from our recipient dir…" at bounding box center [335, 221] width 670 height 435
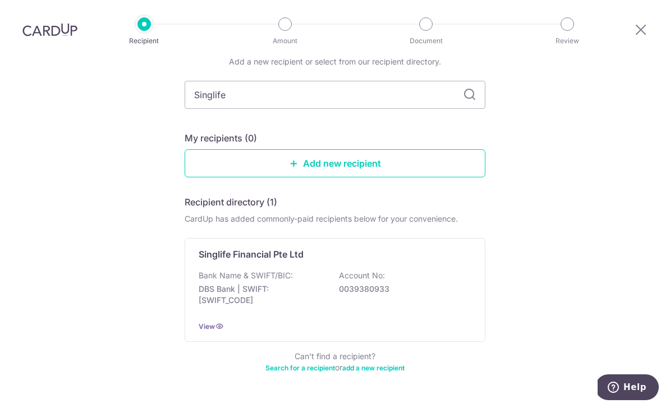
click at [431, 270] on div "Bank Name & SWIFT/BIC: DBS Bank | SWIFT: [SWIFT_CODE] Account No: 0039380933" at bounding box center [335, 291] width 273 height 42
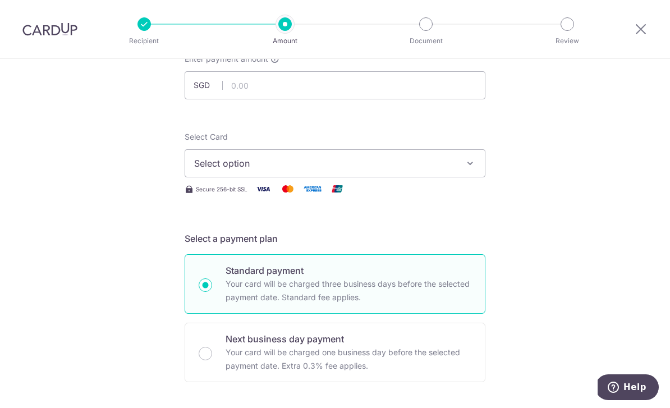
scroll to position [80, 0]
click at [39, 15] on div at bounding box center [50, 29] width 100 height 58
click at [637, 26] on icon at bounding box center [640, 29] width 13 height 14
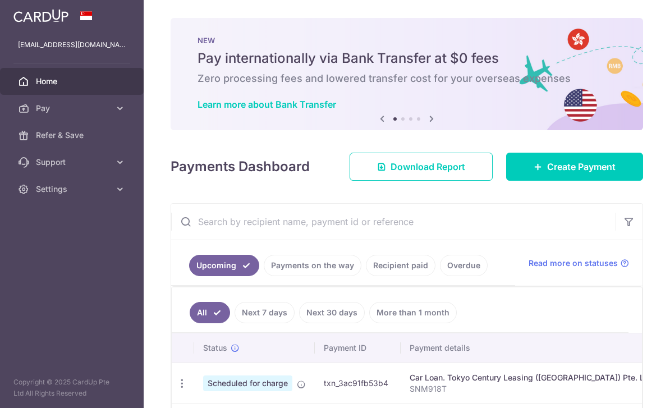
click at [0, 0] on icon "button" at bounding box center [0, 0] width 0 height 0
click at [42, 194] on span "Settings" at bounding box center [73, 188] width 74 height 11
click at [45, 244] on span "Logout" at bounding box center [73, 242] width 74 height 11
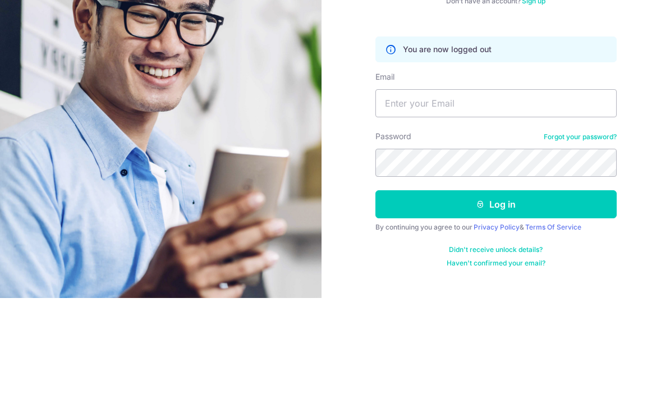
click at [667, 177] on div "Welcome back! Don’t have an account? Sign up You are now logged out Email Passw…" at bounding box center [496, 204] width 348 height 408
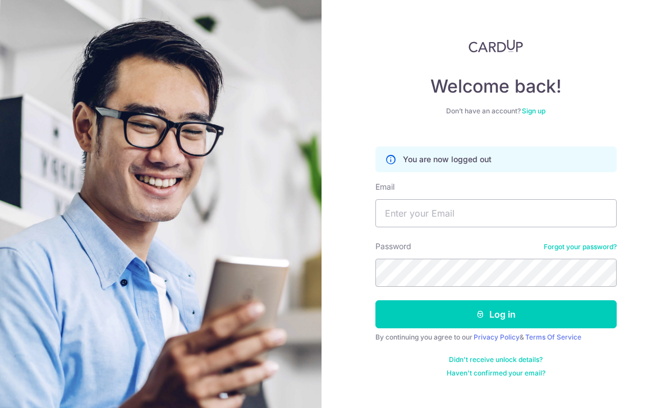
click at [34, 237] on img at bounding box center [161, 287] width 404 height 575
click at [531, 107] on link "Sign up" at bounding box center [534, 111] width 24 height 8
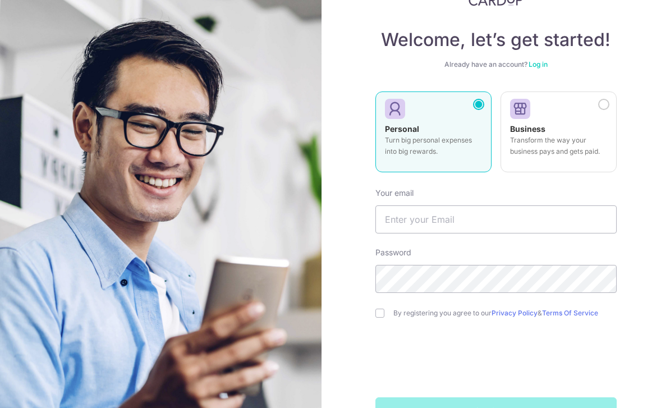
scroll to position [46, 0]
click at [552, 218] on input "text" at bounding box center [495, 220] width 241 height 28
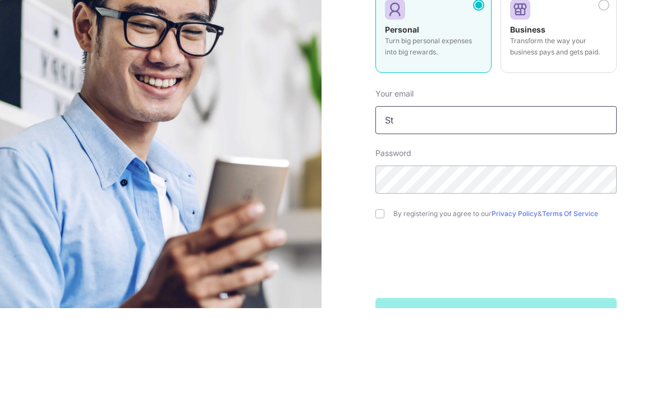
type input "S"
type input "Alicmummy@gmail.com"
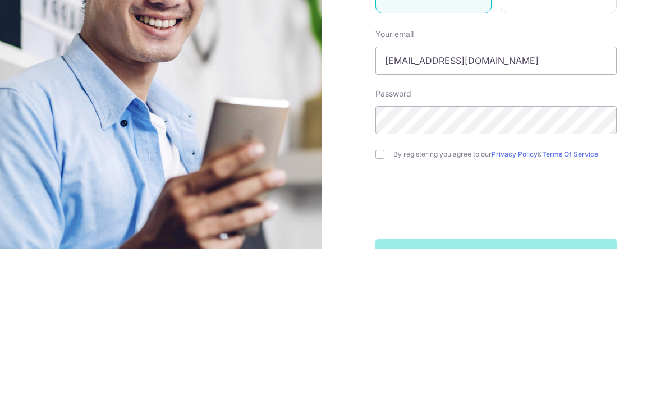
click at [643, 132] on div "Welcome, let’s get started! Already have an account? Log in Personal Turn big p…" at bounding box center [496, 204] width 348 height 408
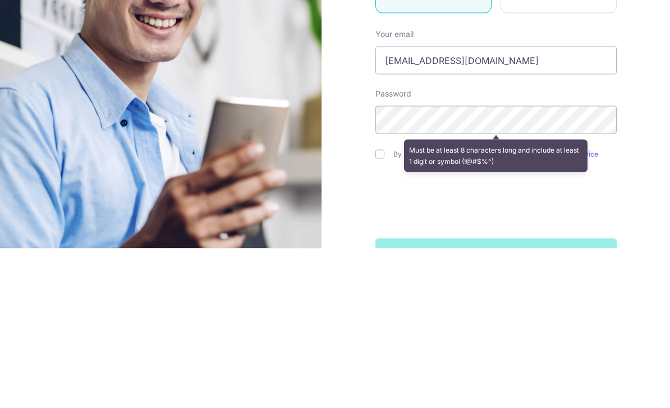
click at [639, 140] on div "Welcome, let’s get started! Already have an account? Log in Personal Turn big p…" at bounding box center [496, 204] width 348 height 408
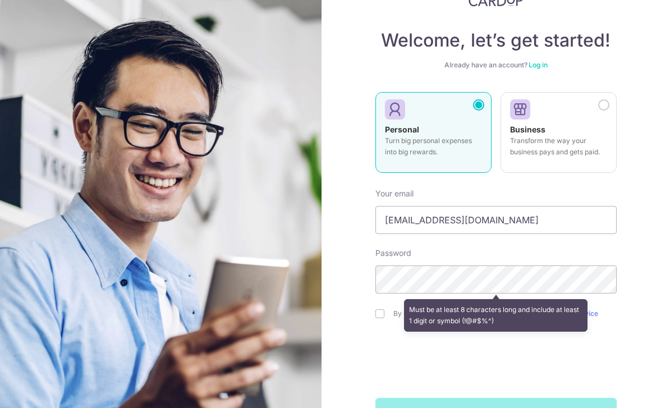
click at [658, 156] on div "Welcome, let’s get started! Already have an account? Log in Personal Turn big p…" at bounding box center [496, 204] width 348 height 408
click at [633, 166] on div "Welcome, let’s get started! Already have an account? Log in Personal Turn big p…" at bounding box center [496, 204] width 348 height 408
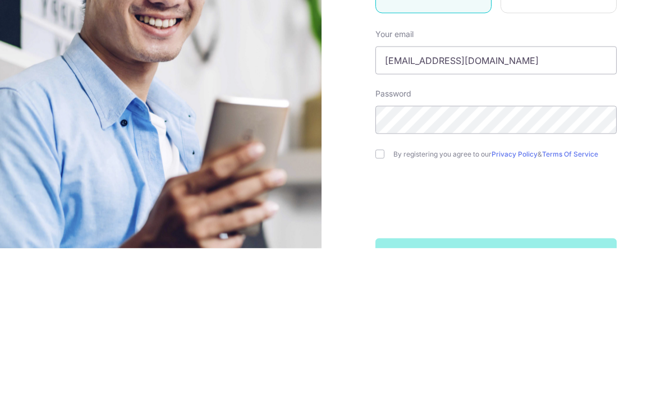
click at [376, 309] on input "checkbox" at bounding box center [379, 313] width 9 height 9
checkbox input "true"
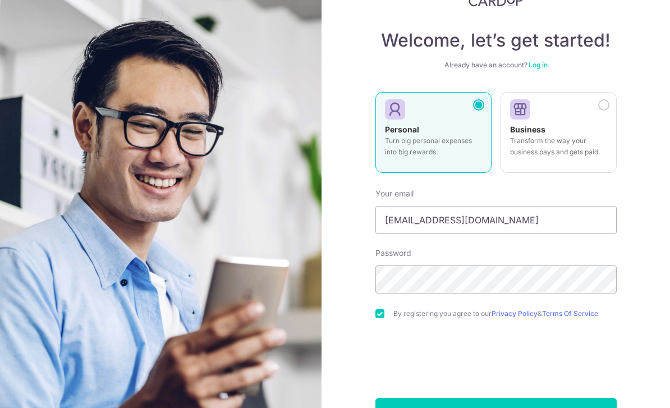
click at [503, 398] on button "Sign up" at bounding box center [495, 412] width 241 height 28
